Goal: Find specific page/section: Find specific page/section

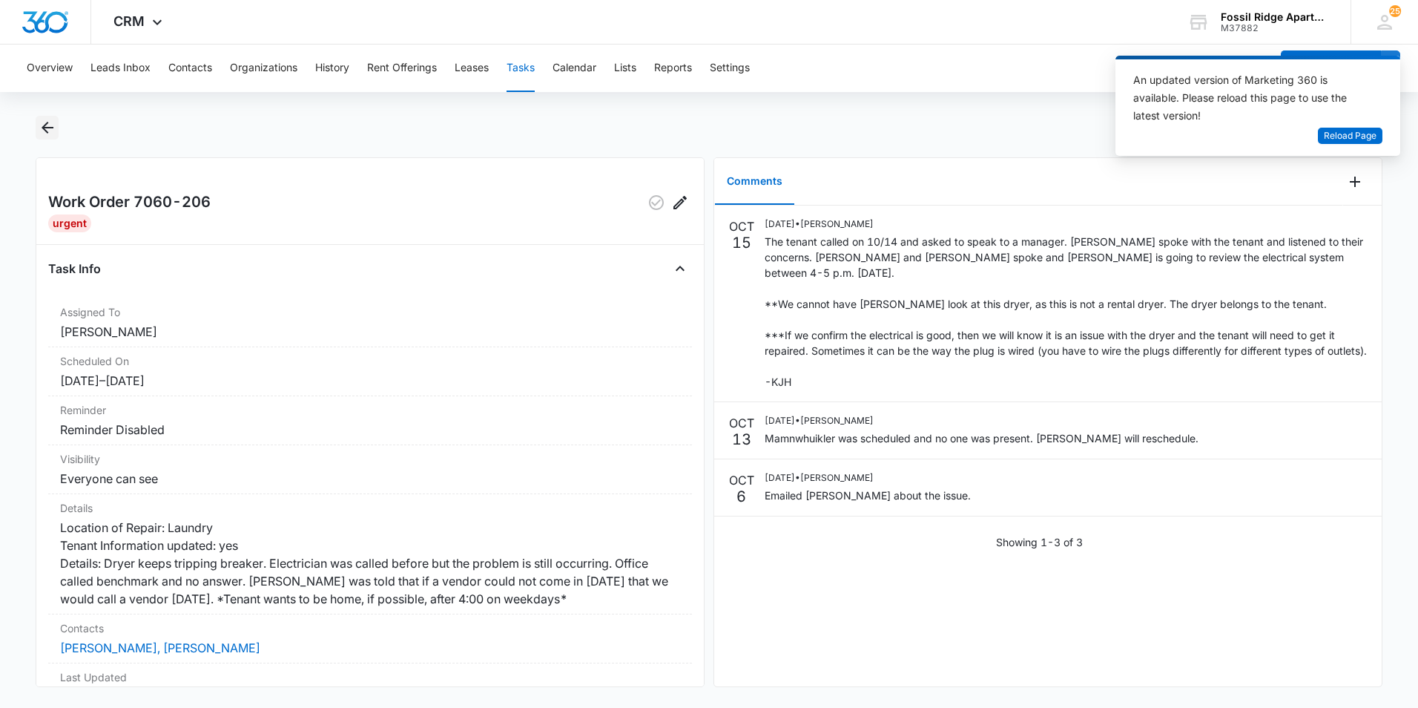
click at [46, 129] on icon "Back" at bounding box center [48, 128] width 18 height 18
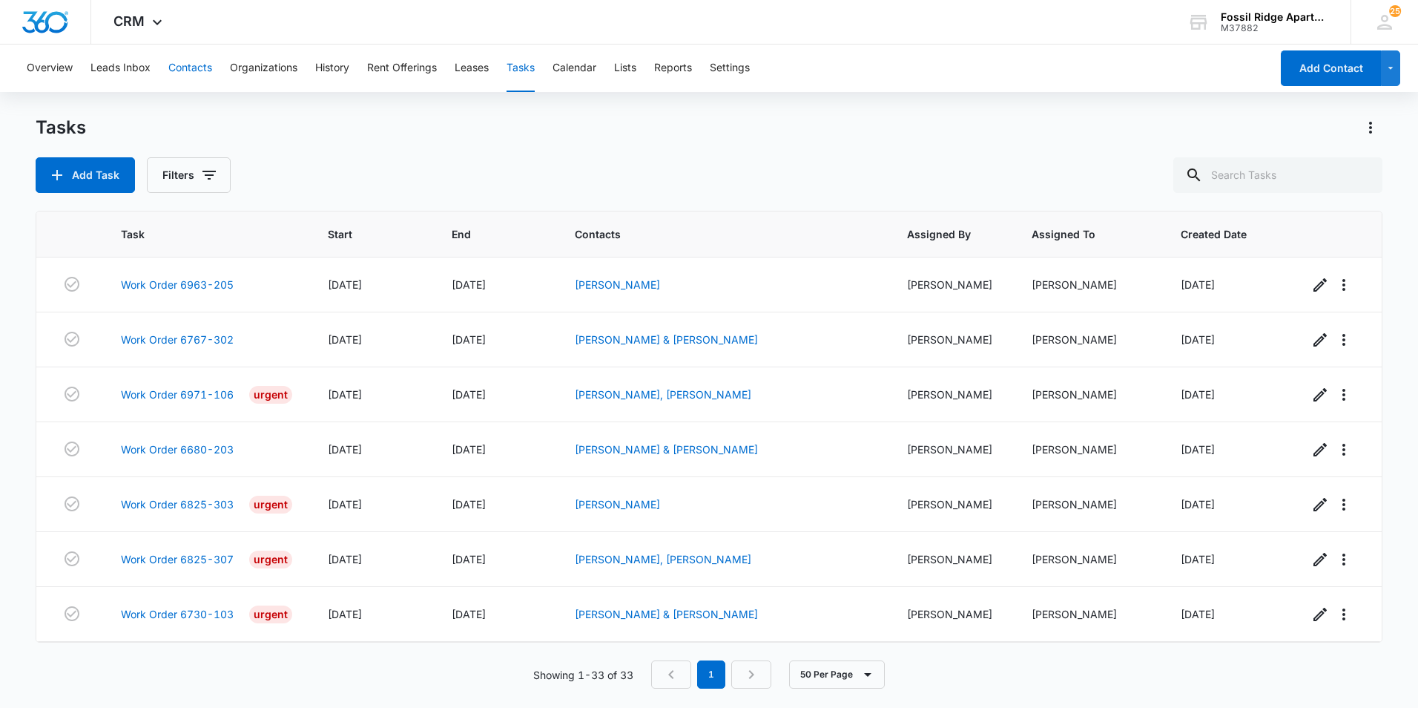
click at [207, 76] on button "Contacts" at bounding box center [190, 68] width 44 height 47
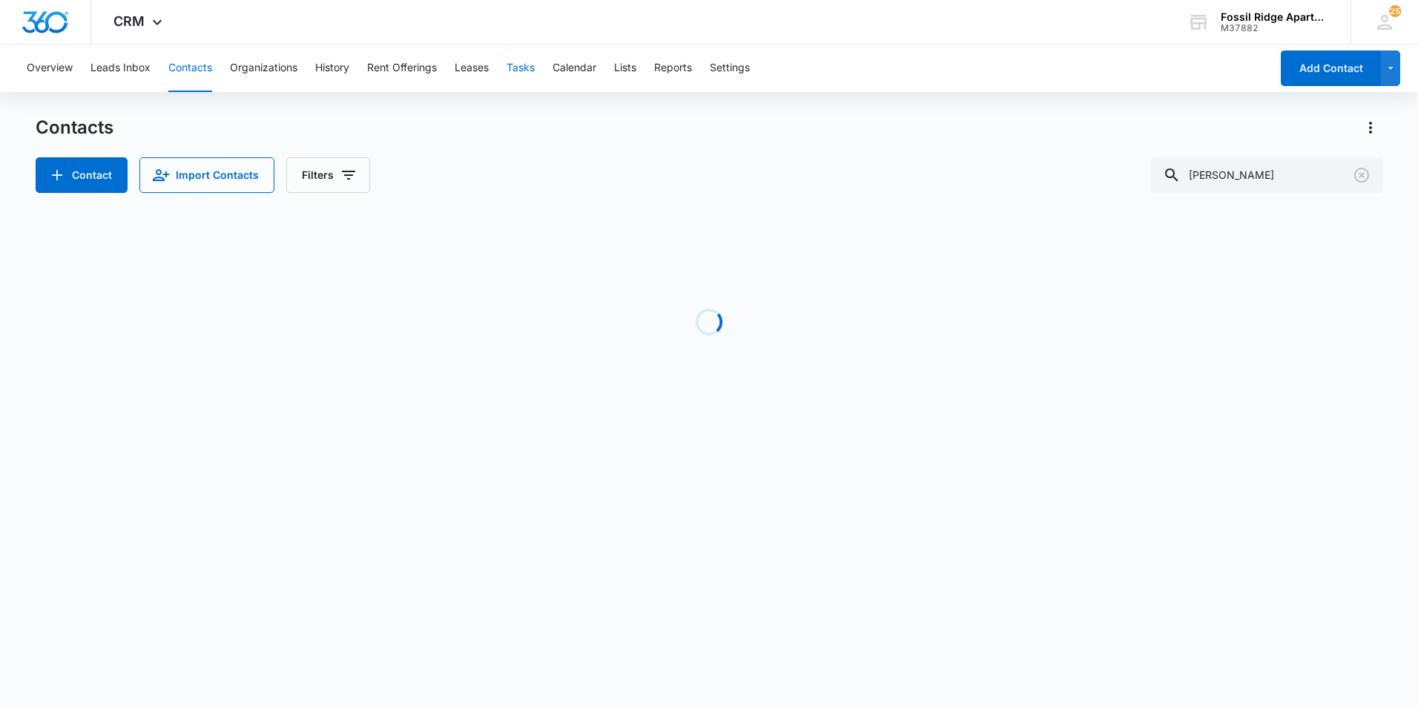
click at [530, 70] on button "Tasks" at bounding box center [521, 68] width 28 height 47
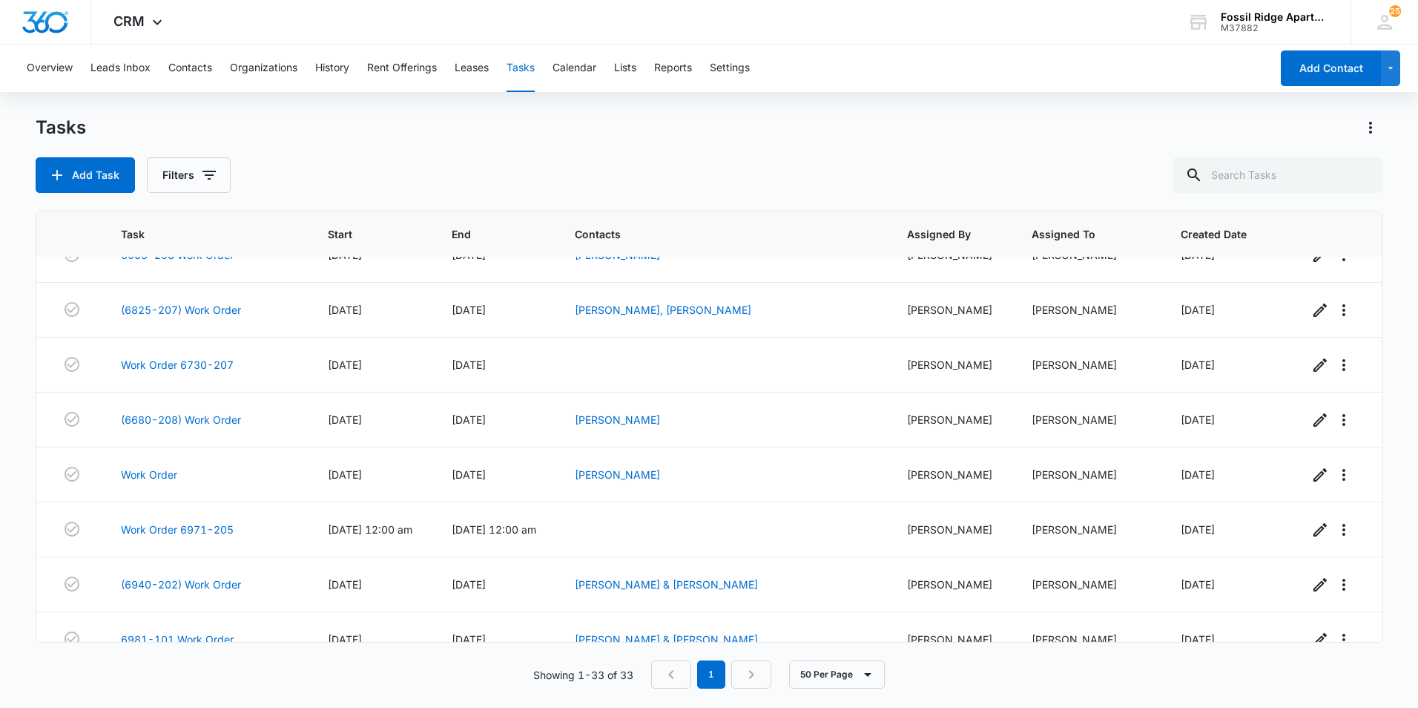
scroll to position [1055, 0]
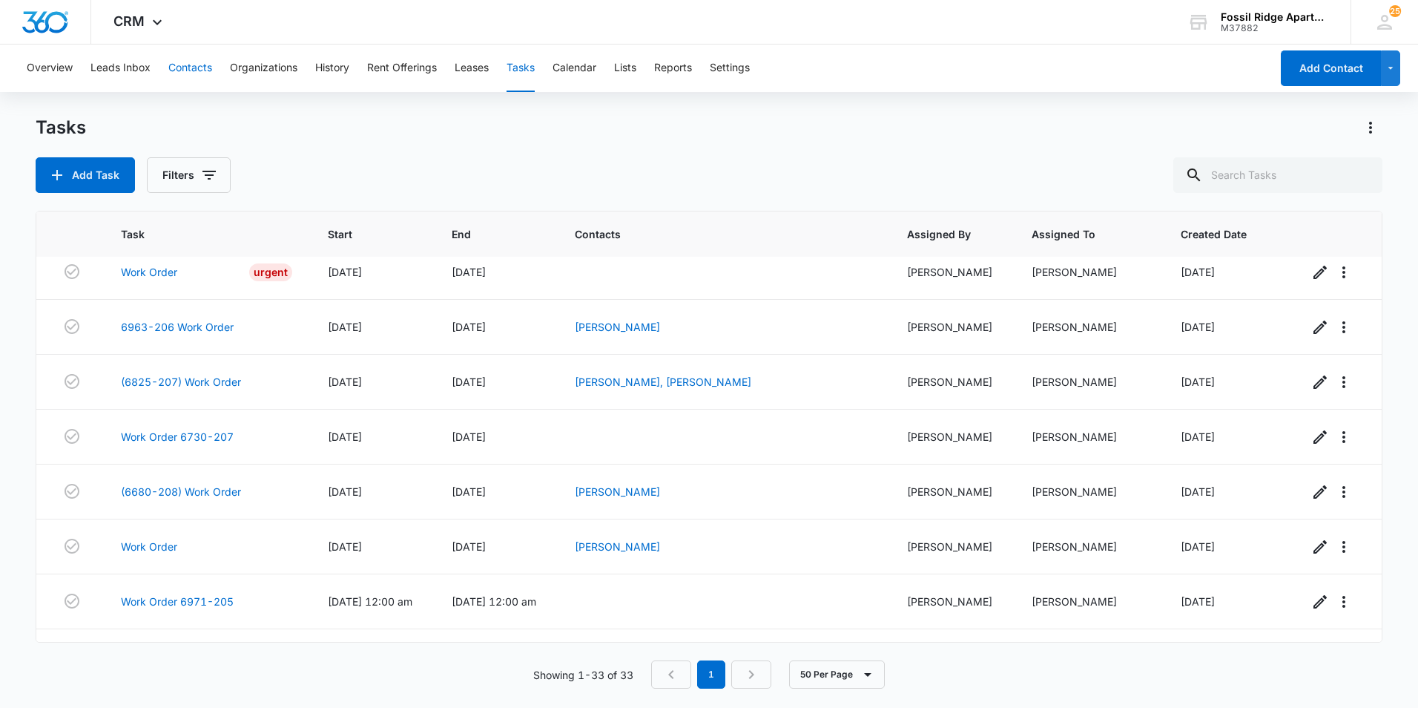
click at [171, 65] on button "Contacts" at bounding box center [190, 68] width 44 height 47
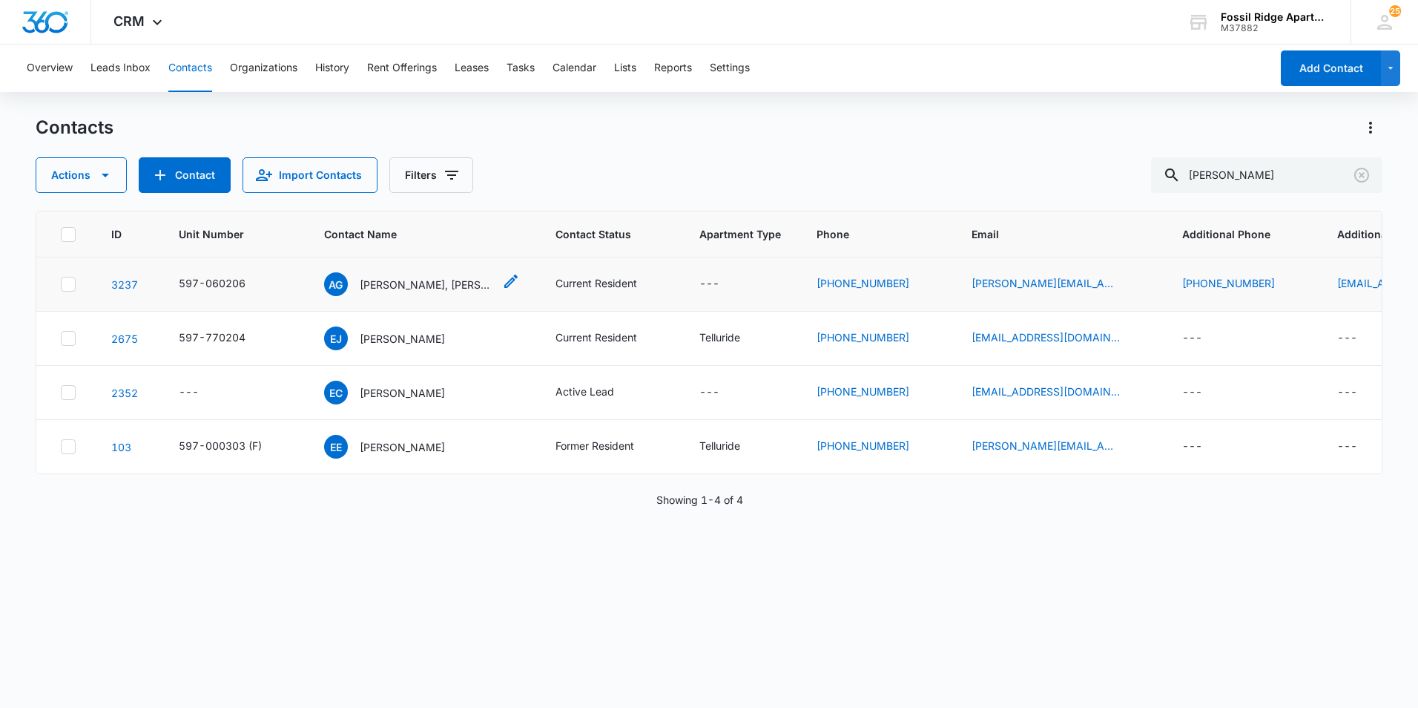
click at [423, 285] on p "[PERSON_NAME], [PERSON_NAME]" at bounding box center [427, 285] width 134 height 16
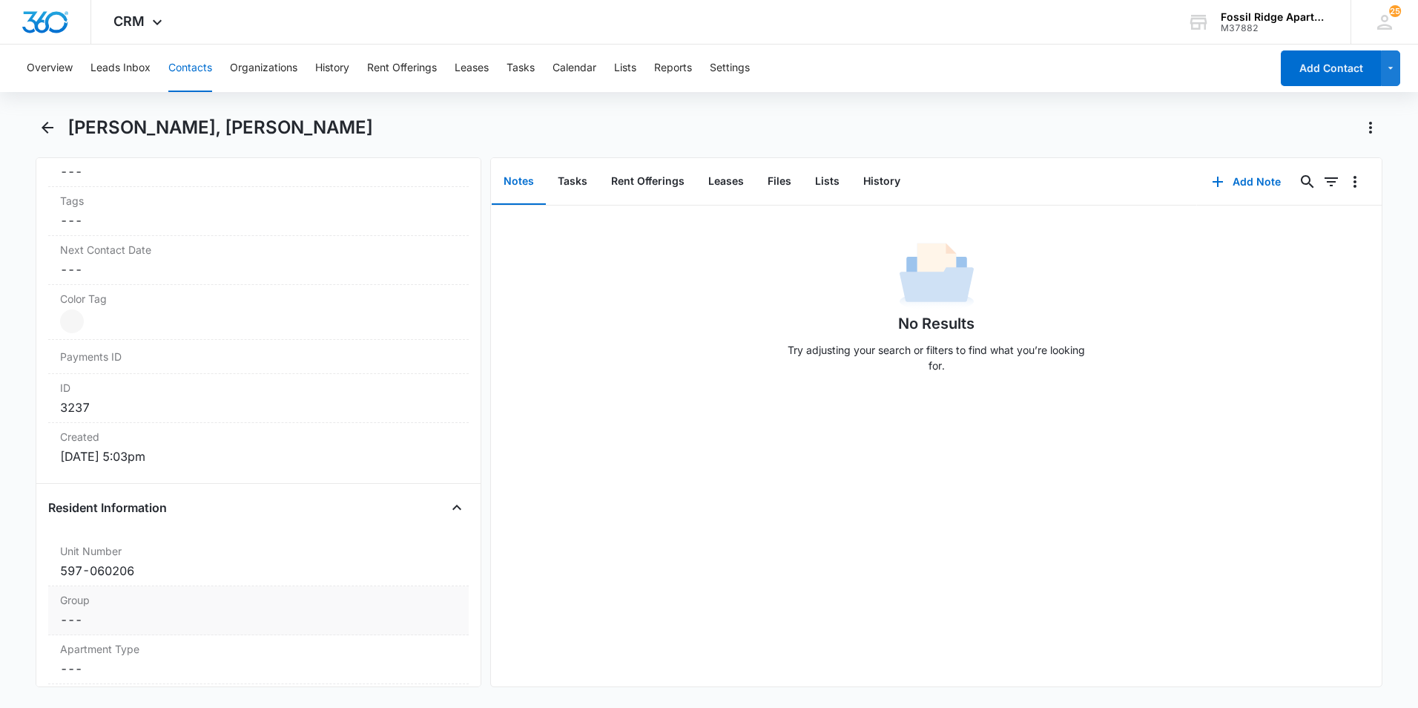
scroll to position [804, 0]
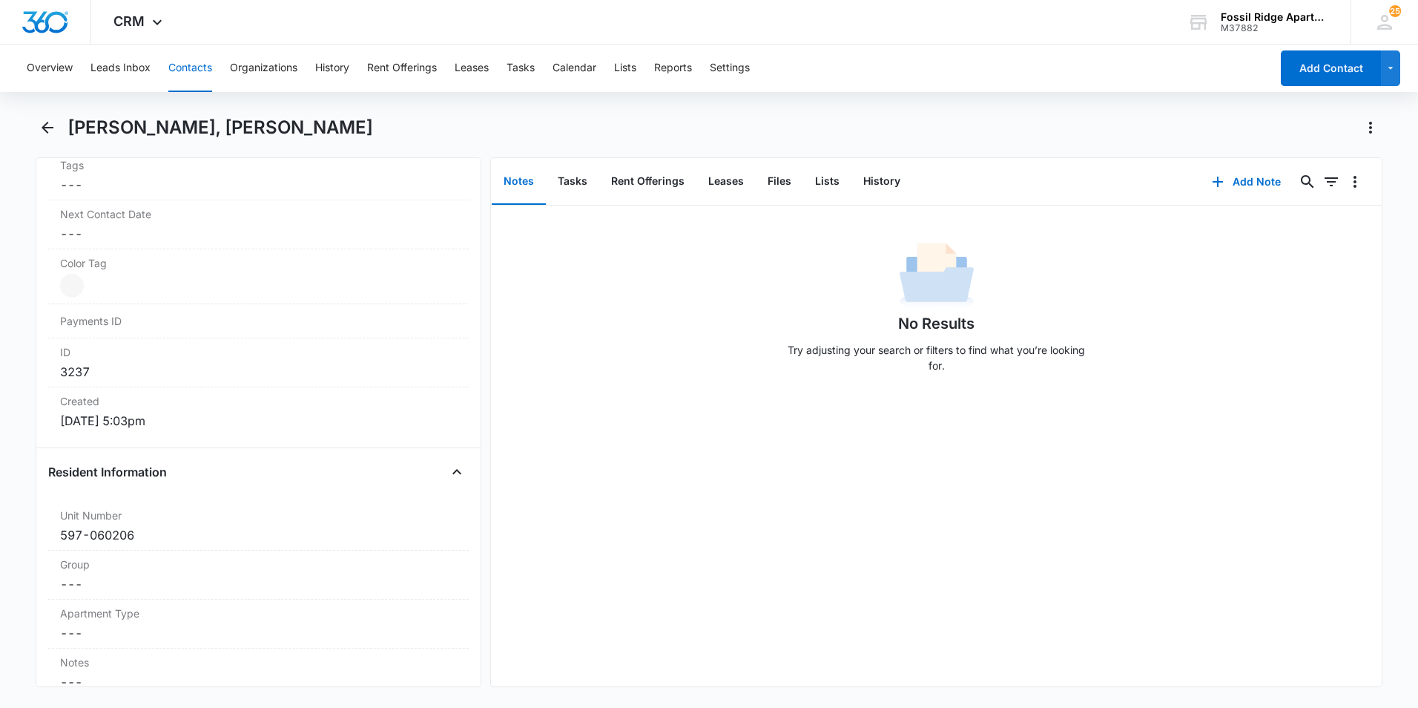
click at [200, 66] on button "Contacts" at bounding box center [190, 68] width 44 height 47
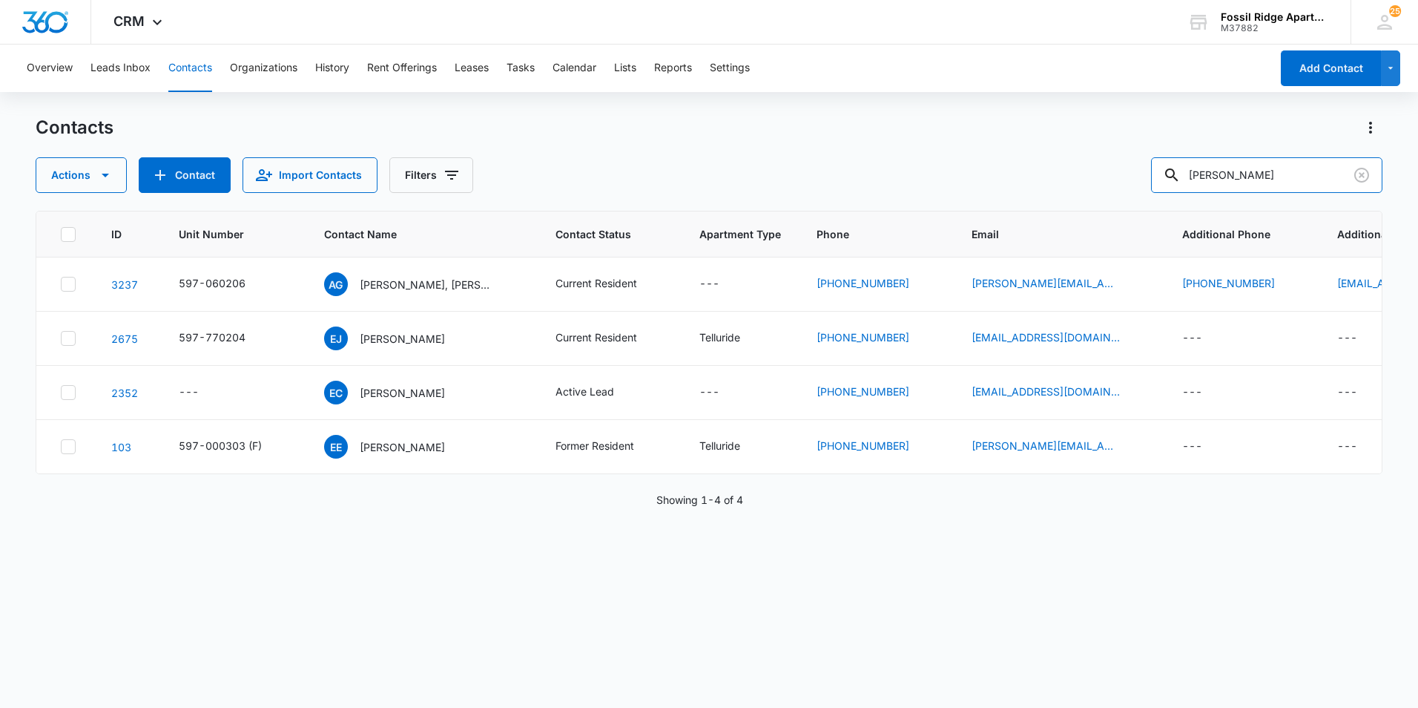
drag, startPoint x: 1243, startPoint y: 161, endPoint x: 1131, endPoint y: 170, distance: 112.4
click at [1213, 177] on input "[PERSON_NAME]" at bounding box center [1266, 175] width 231 height 36
type input "e"
type input "f"
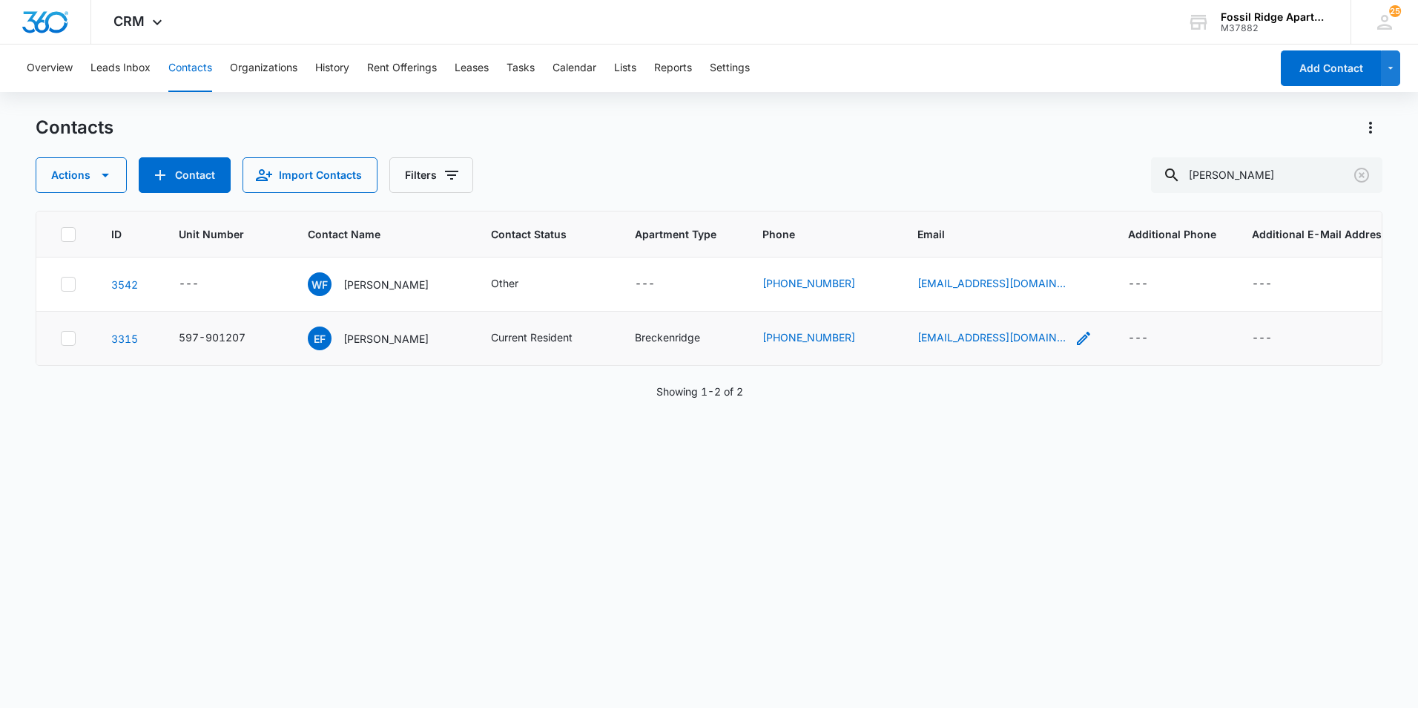
click at [1075, 337] on icon "Email - ericevanfarley@gmail.com - Select to Edit Field" at bounding box center [1084, 338] width 18 height 18
click at [995, 246] on input "[EMAIL_ADDRESS][DOMAIN_NAME]" at bounding box center [978, 243] width 187 height 36
click at [987, 286] on button "Cancel" at bounding box center [990, 290] width 52 height 28
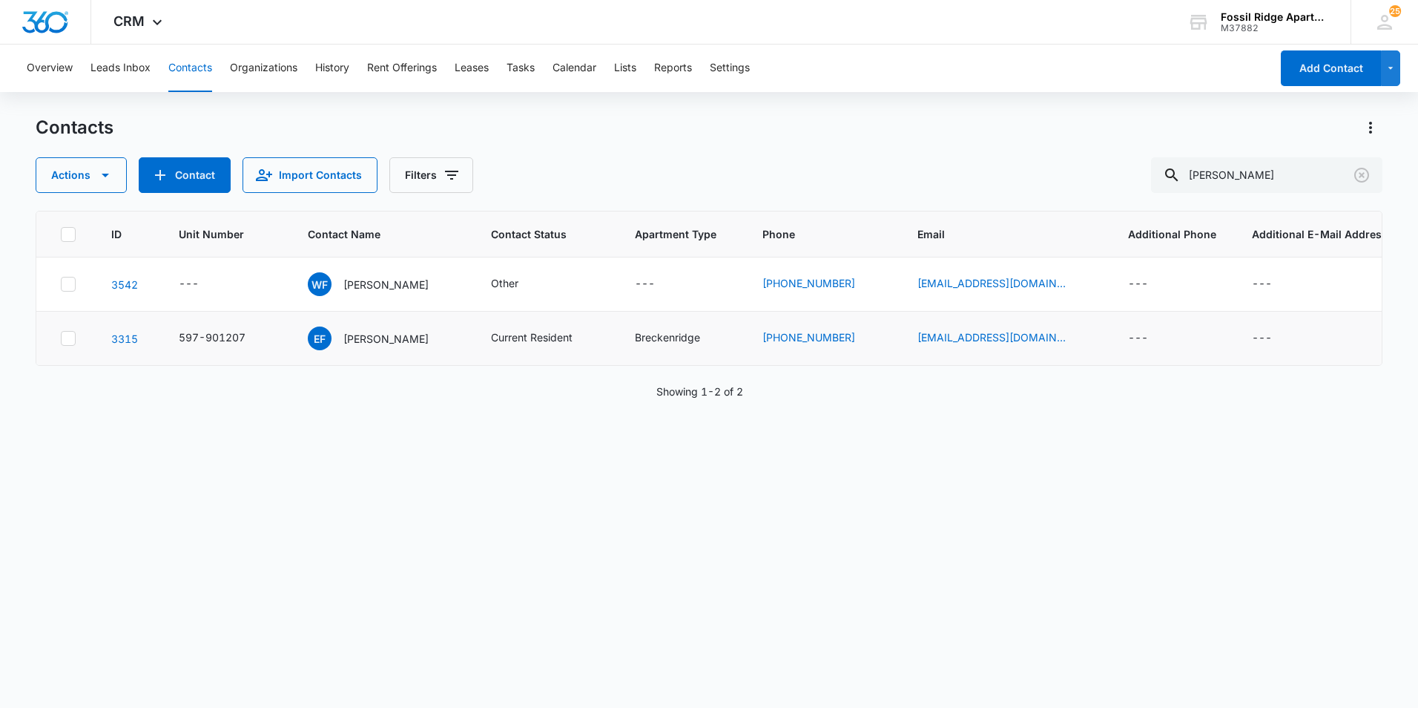
click at [199, 66] on button "Contacts" at bounding box center [190, 68] width 44 height 47
drag, startPoint x: 1233, startPoint y: 178, endPoint x: 1139, endPoint y: 178, distance: 94.2
click at [1139, 178] on div "Actions Contact Import Contacts Filters [PERSON_NAME]" at bounding box center [709, 175] width 1347 height 36
click at [1239, 179] on input "[PERSON_NAME]" at bounding box center [1266, 175] width 231 height 36
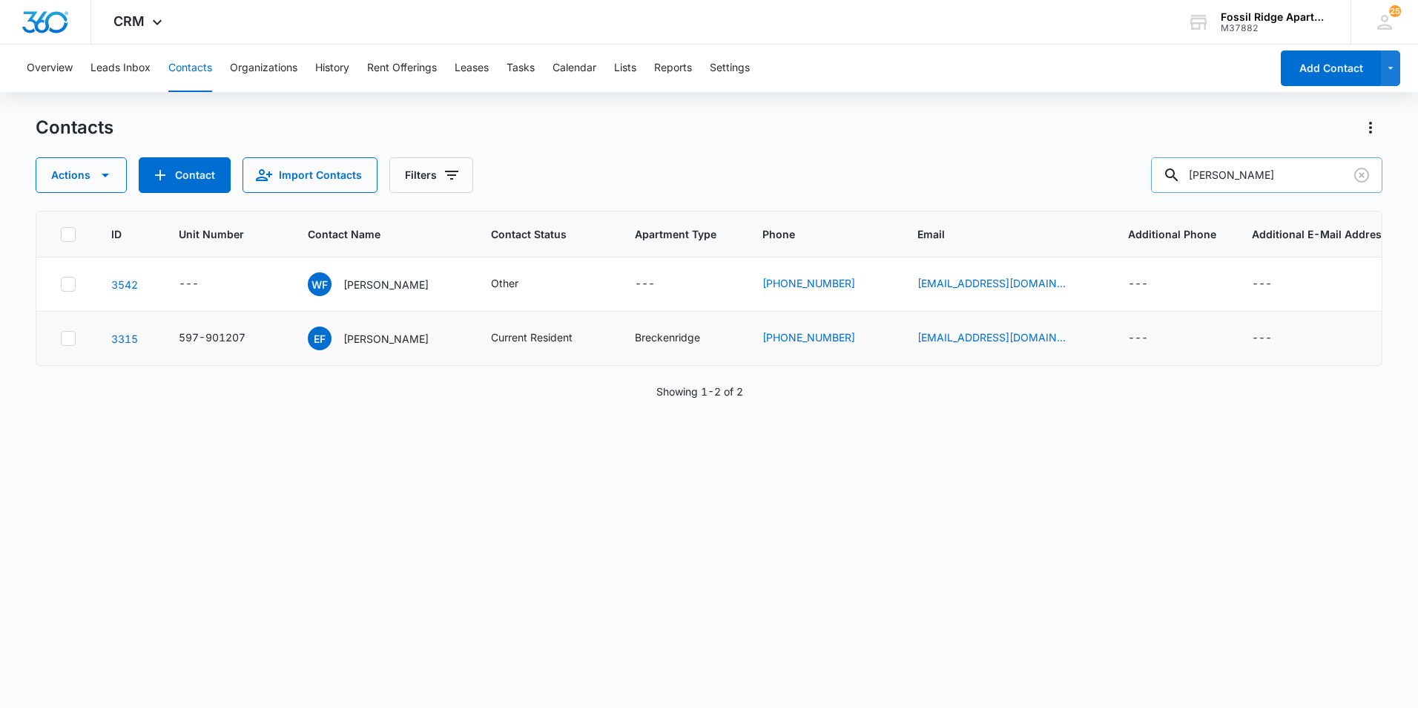
type input "[PERSON_NAME]"
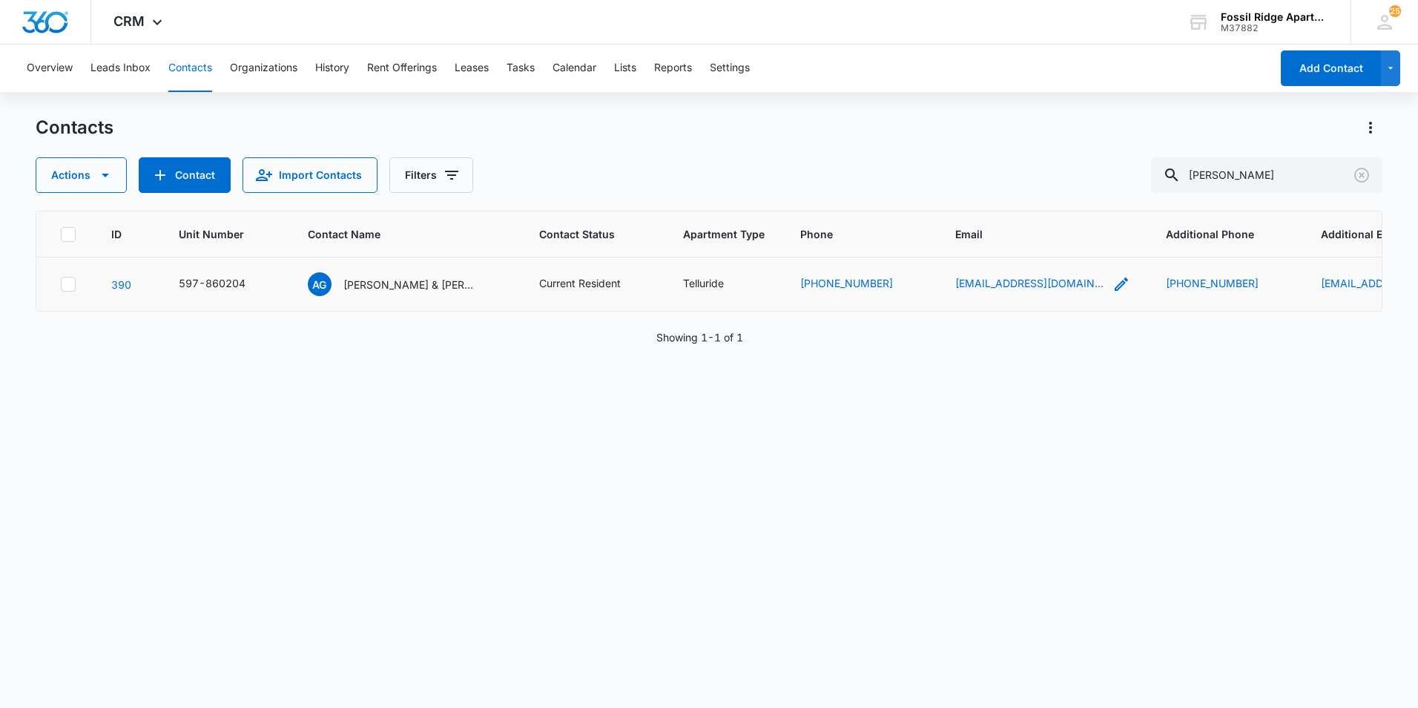
click at [1113, 281] on icon "Email - aguyer1013@gmail.com - Select to Edit Field" at bounding box center [1122, 284] width 18 height 18
click at [1062, 171] on input "[EMAIL_ADDRESS][DOMAIN_NAME]" at bounding box center [1029, 189] width 187 height 36
click at [1046, 191] on input "[EMAIL_ADDRESS][DOMAIN_NAME]" at bounding box center [1029, 189] width 187 height 36
